Goal: Task Accomplishment & Management: Use online tool/utility

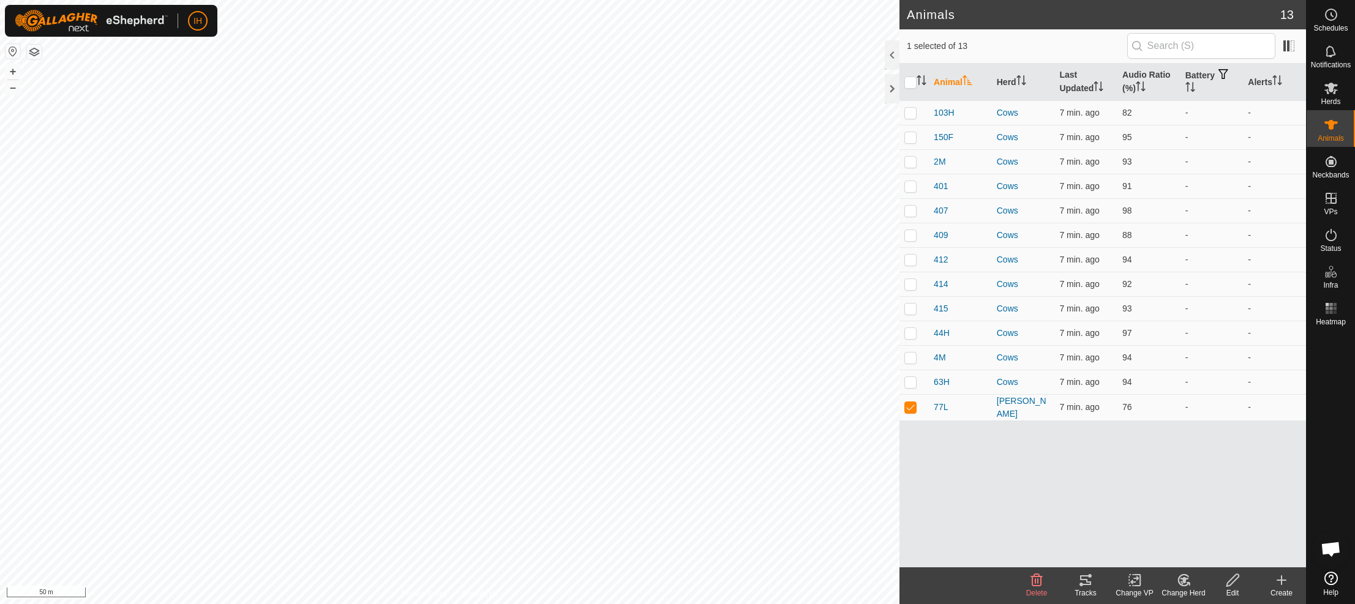
click at [1085, 585] on icon at bounding box center [1085, 581] width 11 height 10
checkbox input "true"
click at [1089, 584] on icon at bounding box center [1085, 581] width 11 height 10
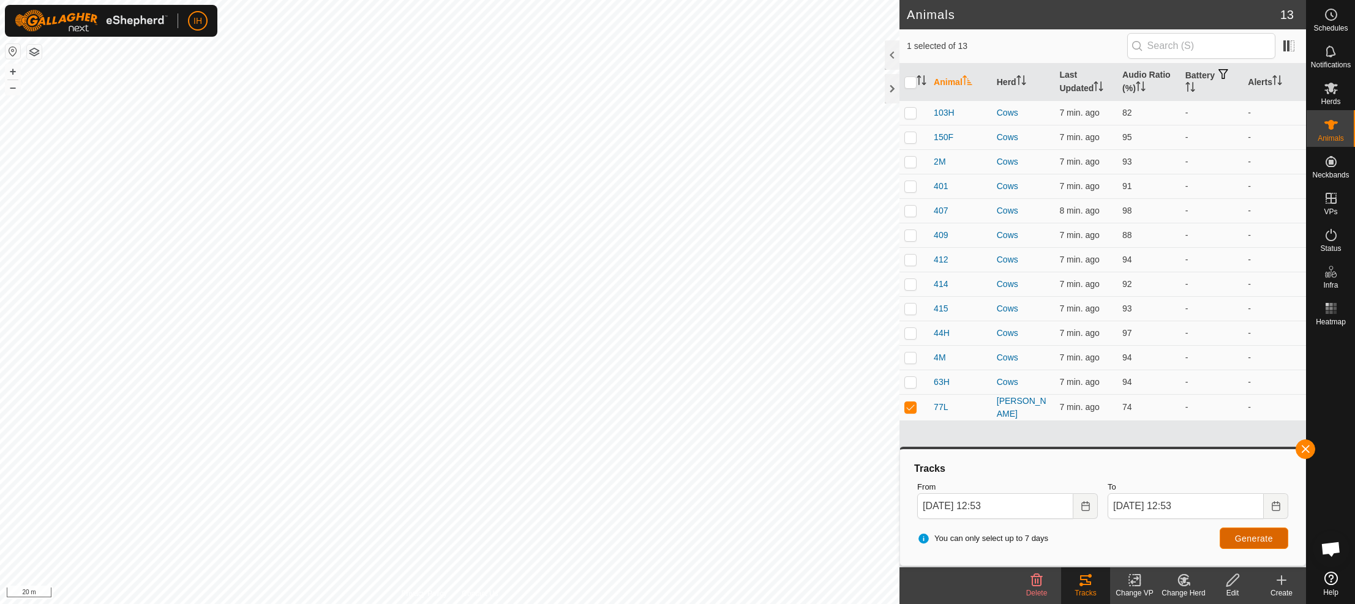
click at [1260, 539] on span "Generate" at bounding box center [1254, 539] width 38 height 10
